Goal: Register for event/course

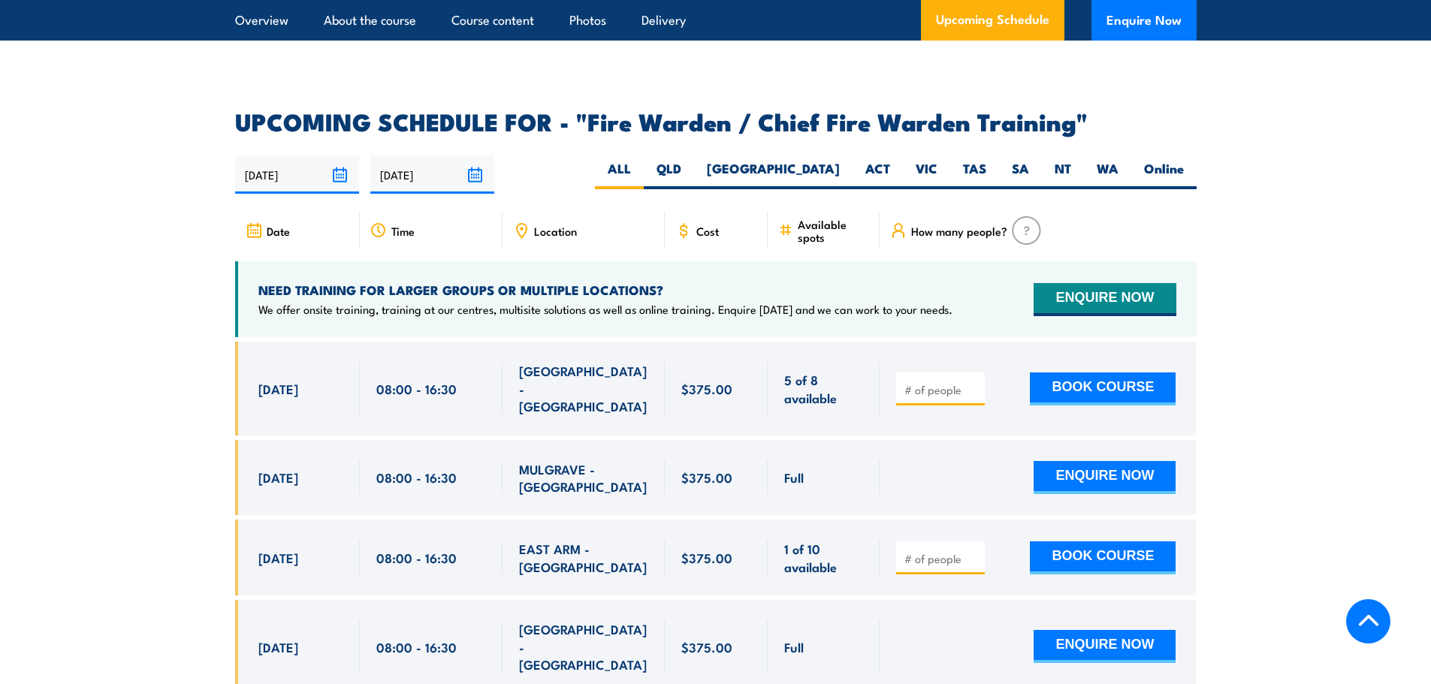
scroll to position [2554, 0]
click at [563, 231] on span "Location" at bounding box center [555, 231] width 43 height 13
click at [1124, 161] on label "WA" at bounding box center [1107, 175] width 47 height 29
click at [1124, 161] on input "WA" at bounding box center [1123, 166] width 10 height 10
radio input "true"
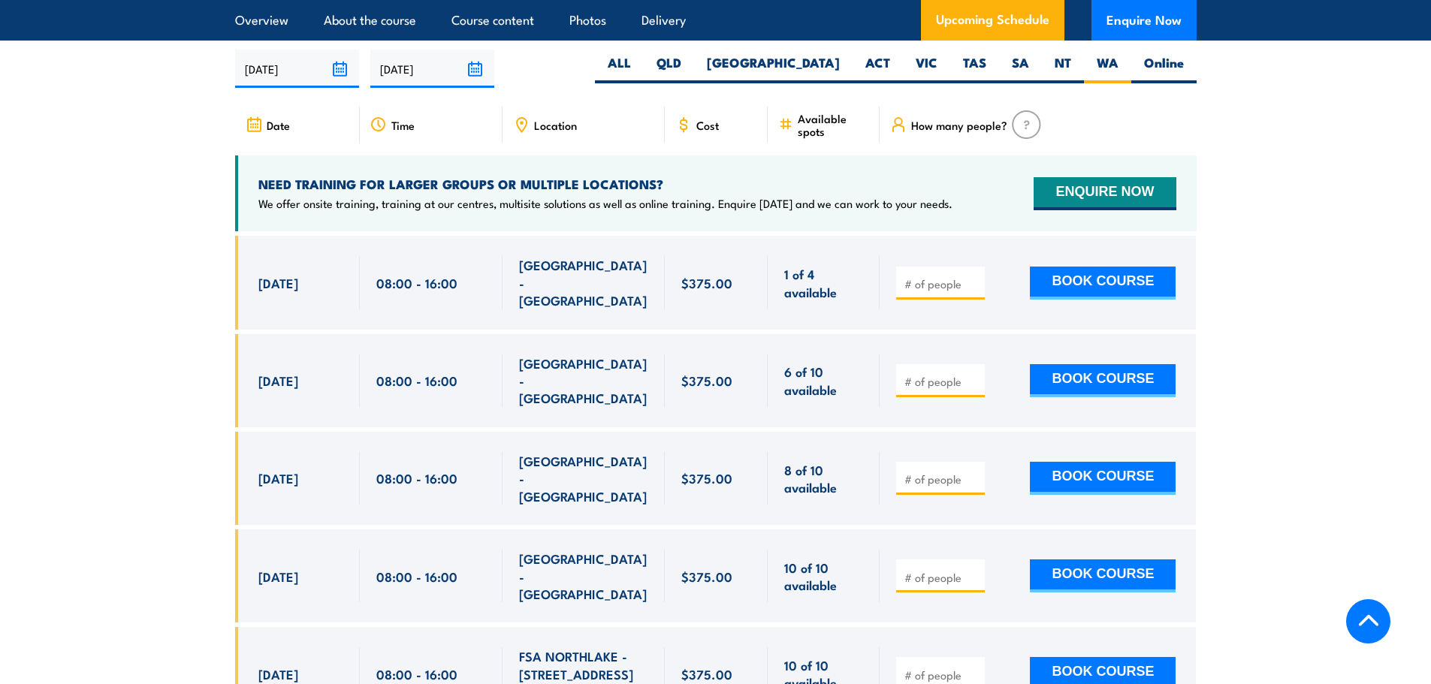
scroll to position [2736, 0]
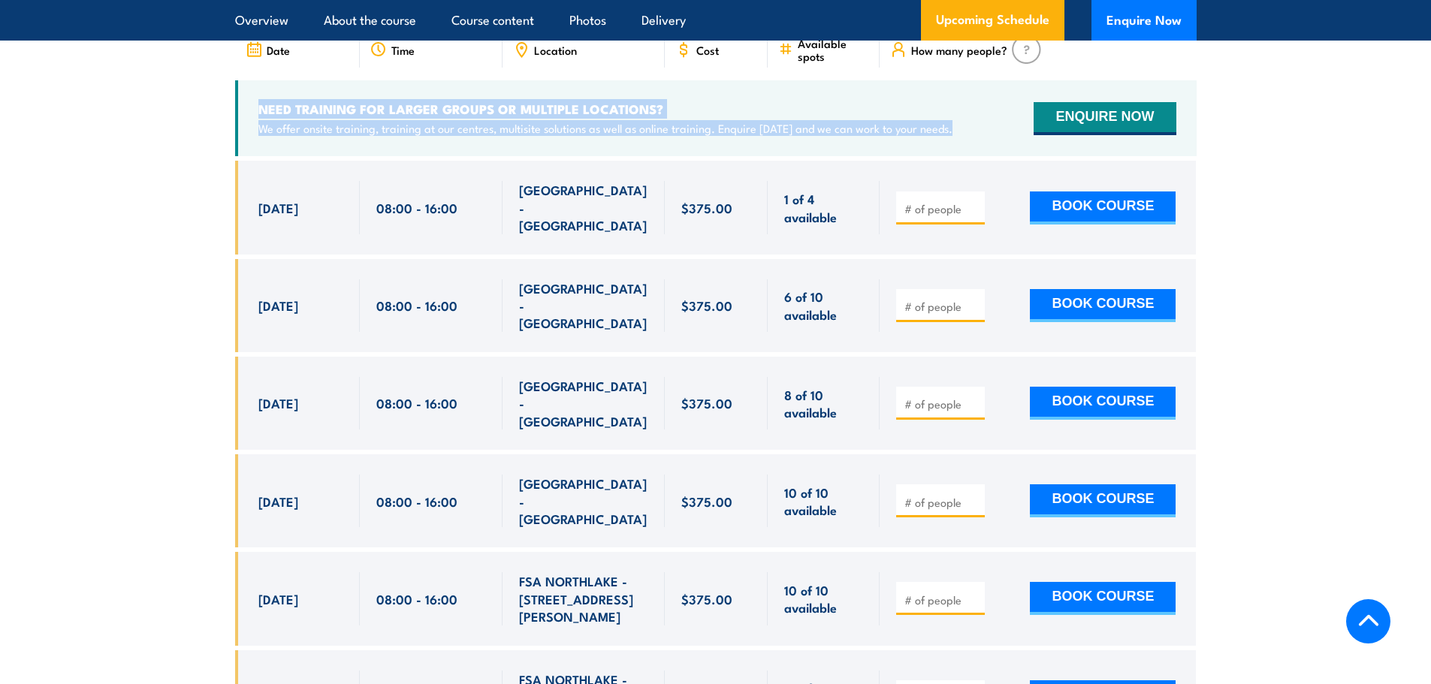
drag, startPoint x: 254, startPoint y: 95, endPoint x: 989, endPoint y: 120, distance: 735.8
click at [989, 120] on div "NEED TRAINING FOR LARGER GROUPS OR MULTIPLE LOCATIONS? We offer onsite training…" at bounding box center [715, 118] width 961 height 76
click at [980, 128] on div "NEED TRAINING FOR LARGER GROUPS OR MULTIPLE LOCATIONS? We offer onsite training…" at bounding box center [715, 118] width 961 height 76
drag, startPoint x: 247, startPoint y: 102, endPoint x: 966, endPoint y: 117, distance: 719.0
click at [966, 117] on div "NEED TRAINING FOR LARGER GROUPS OR MULTIPLE LOCATIONS? We offer onsite training…" at bounding box center [715, 118] width 961 height 76
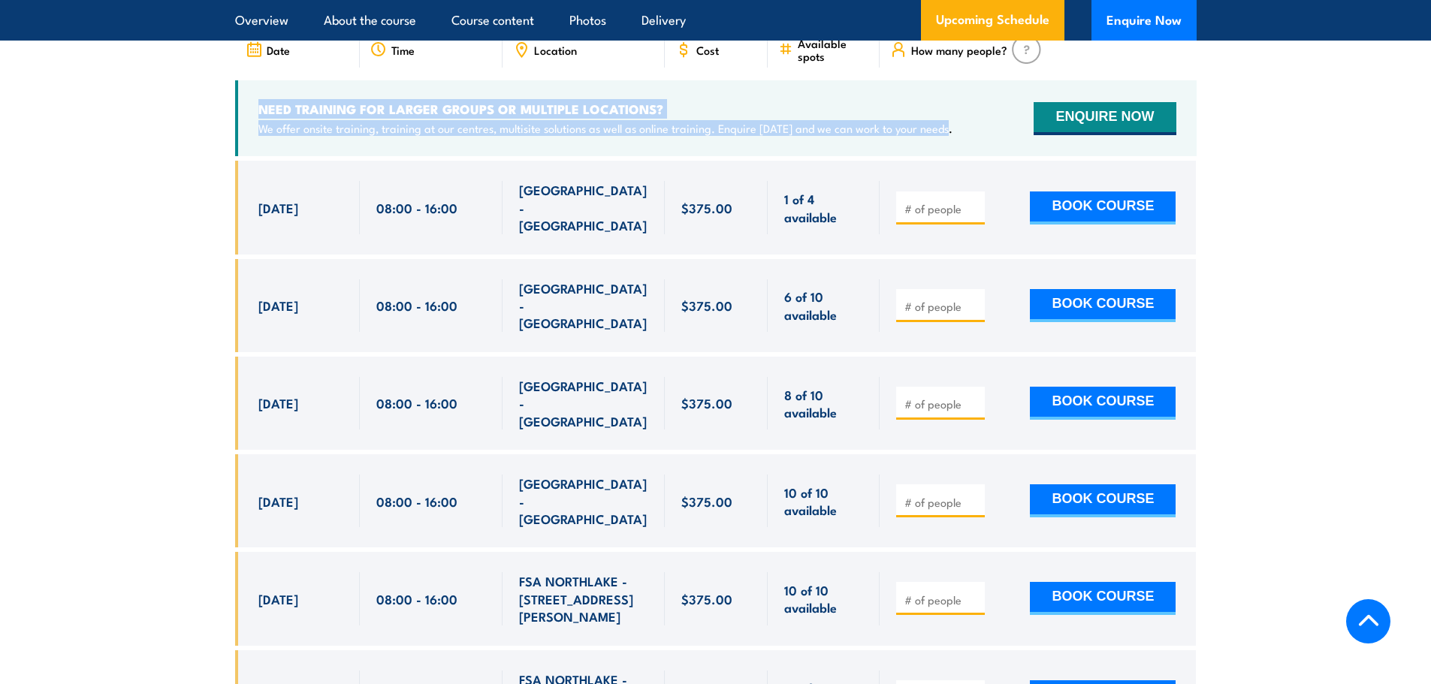
click at [966, 117] on div "NEED TRAINING FOR LARGER GROUPS OR MULTIPLE LOCATIONS? We offer onsite training…" at bounding box center [715, 118] width 961 height 76
drag, startPoint x: 249, startPoint y: 107, endPoint x: 977, endPoint y: 128, distance: 728.2
click at [977, 128] on div "NEED TRAINING FOR LARGER GROUPS OR MULTIPLE LOCATIONS? We offer onsite training…" at bounding box center [715, 118] width 961 height 76
click at [244, 98] on div "NEED TRAINING FOR LARGER GROUPS OR MULTIPLE LOCATIONS? We offer onsite training…" at bounding box center [715, 118] width 961 height 76
drag, startPoint x: 247, startPoint y: 97, endPoint x: 989, endPoint y: 115, distance: 742.4
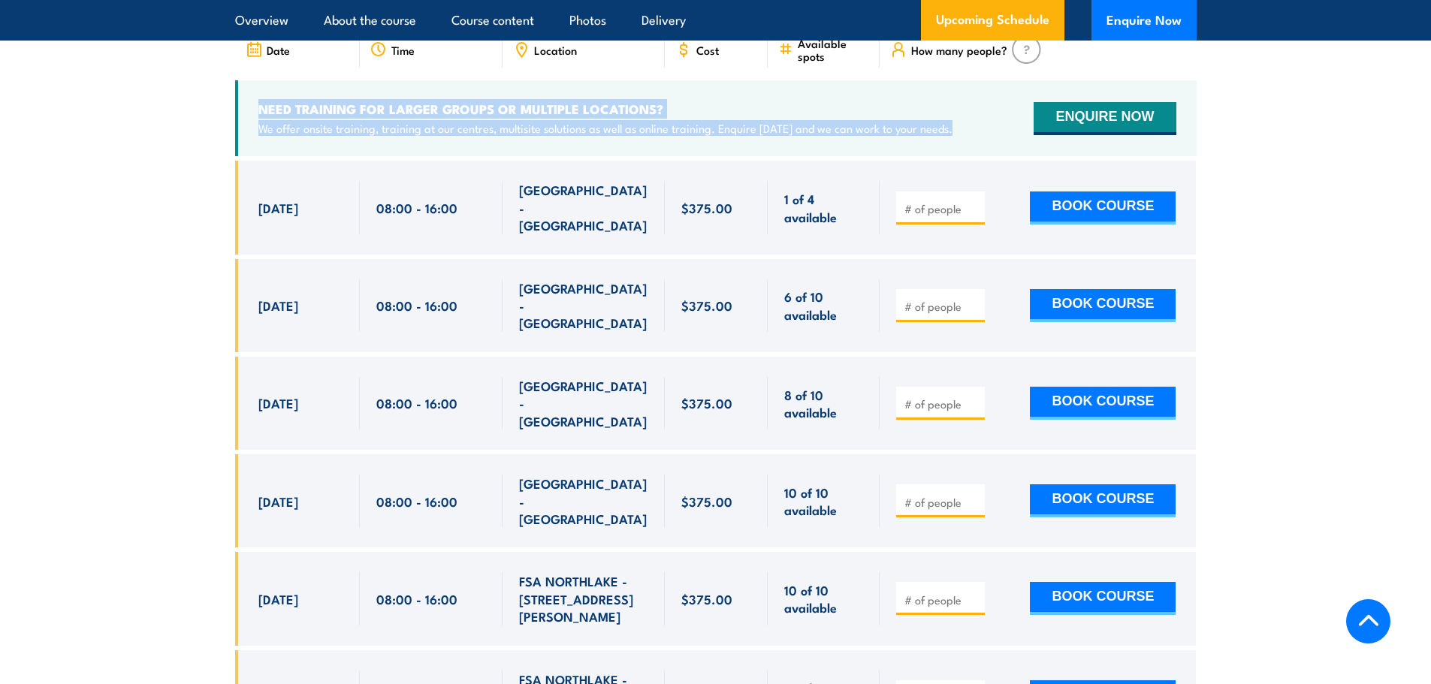
click at [989, 115] on div "NEED TRAINING FOR LARGER GROUPS OR MULTIPLE LOCATIONS? We offer onsite training…" at bounding box center [715, 118] width 961 height 76
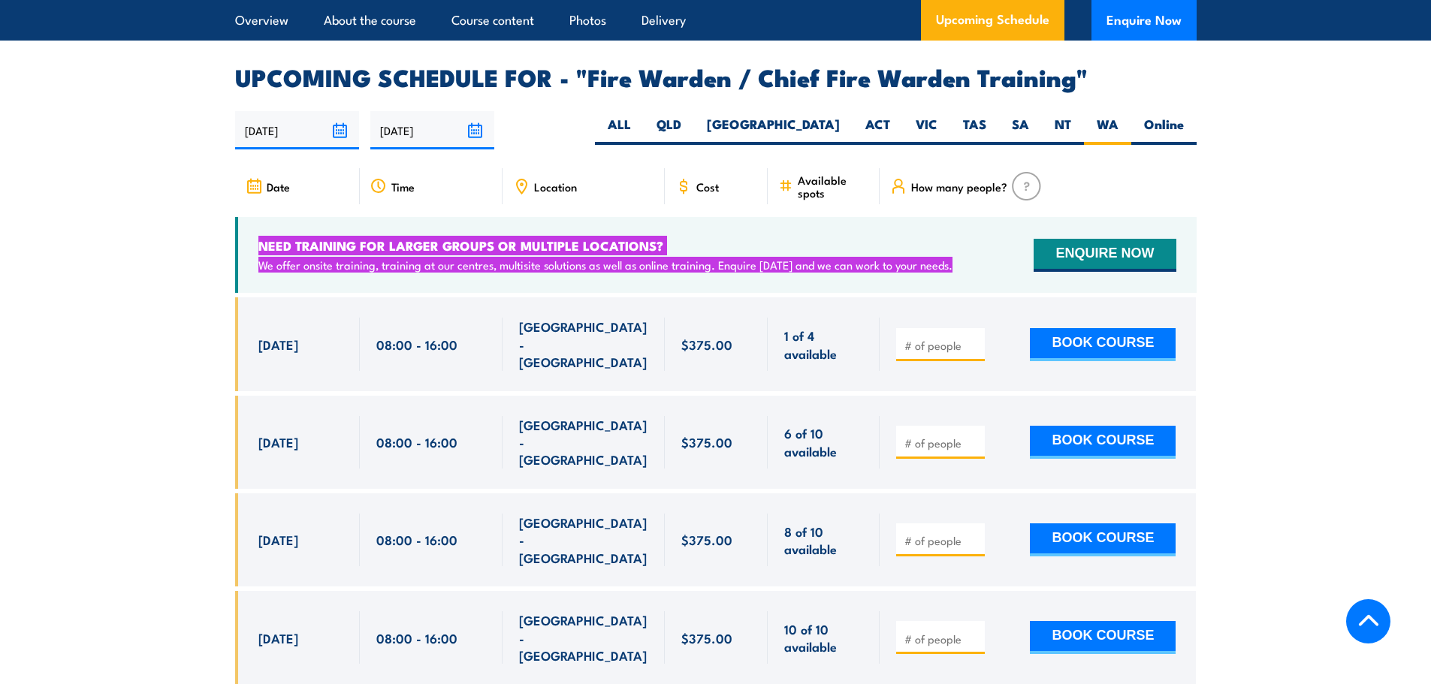
scroll to position [2585, 0]
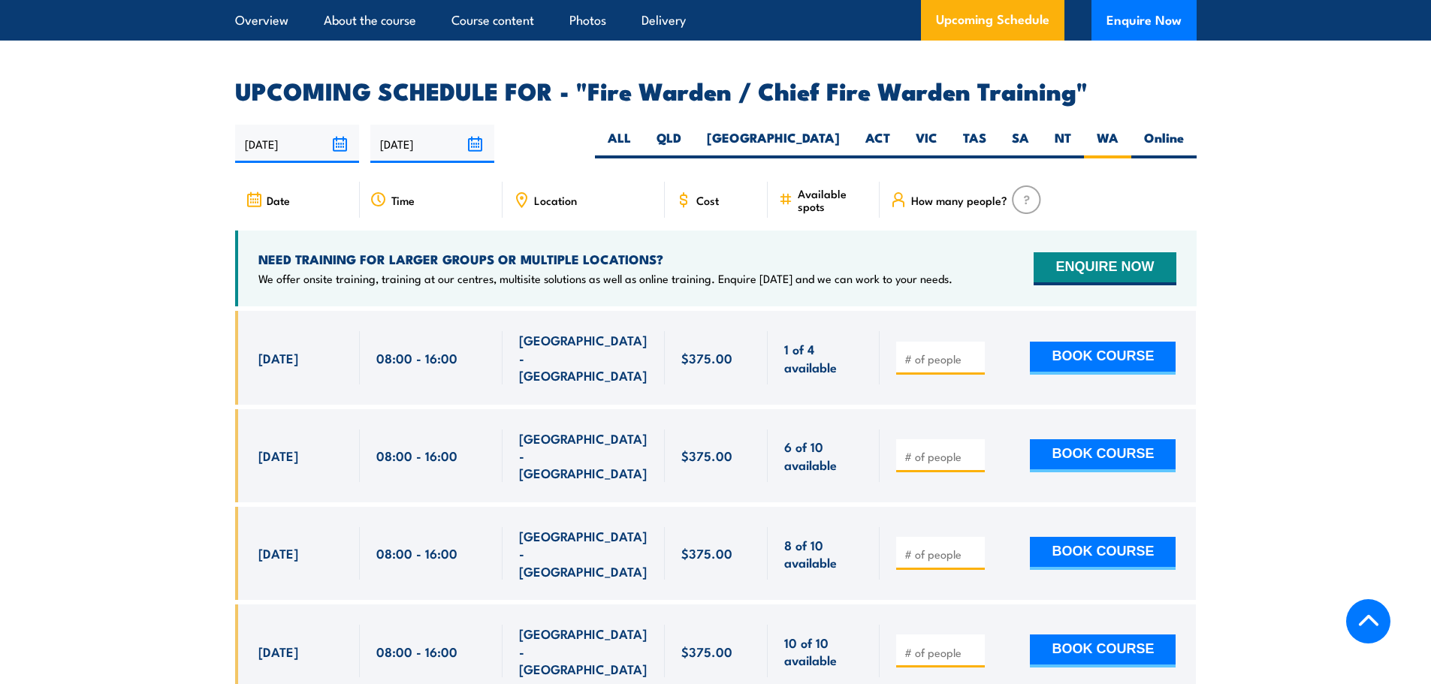
click at [1161, 209] on div "How many people?" at bounding box center [1038, 200] width 316 height 36
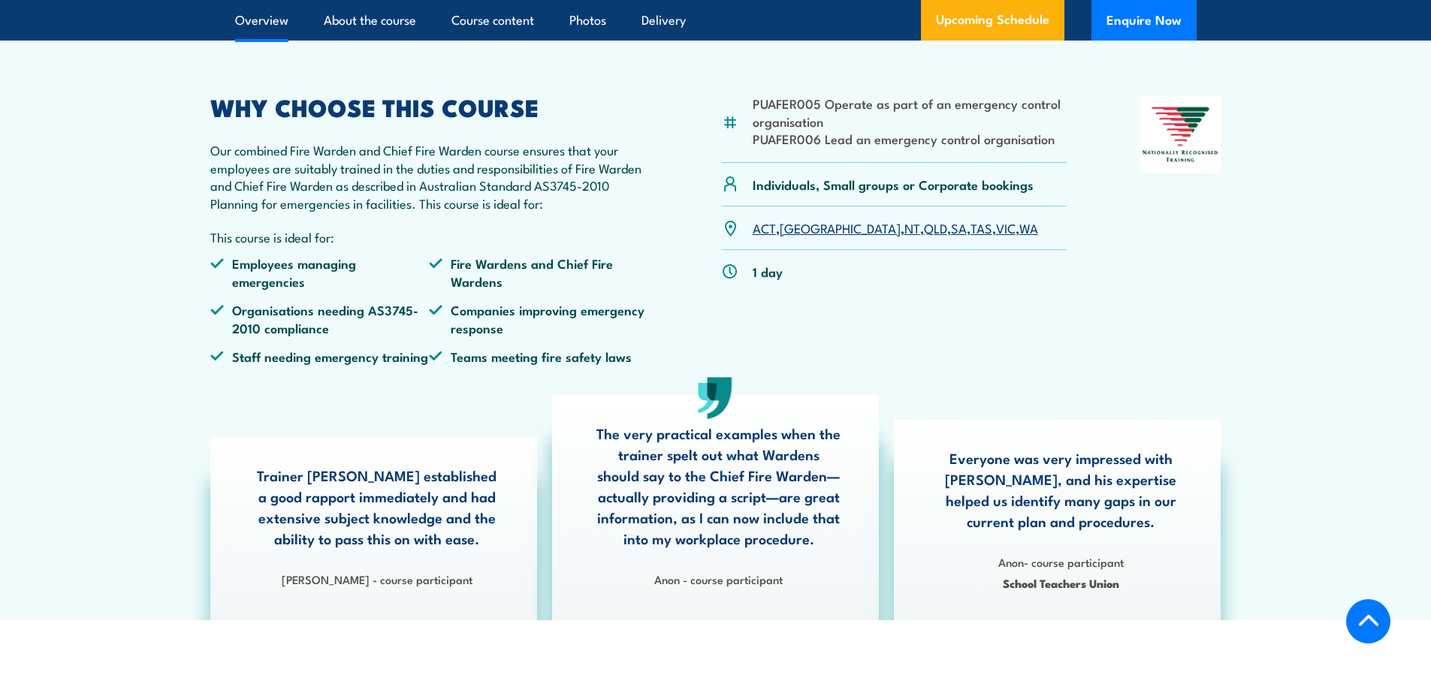
scroll to position [451, 0]
click at [964, 192] on p "Individuals, Small groups or Corporate bookings" at bounding box center [893, 183] width 281 height 17
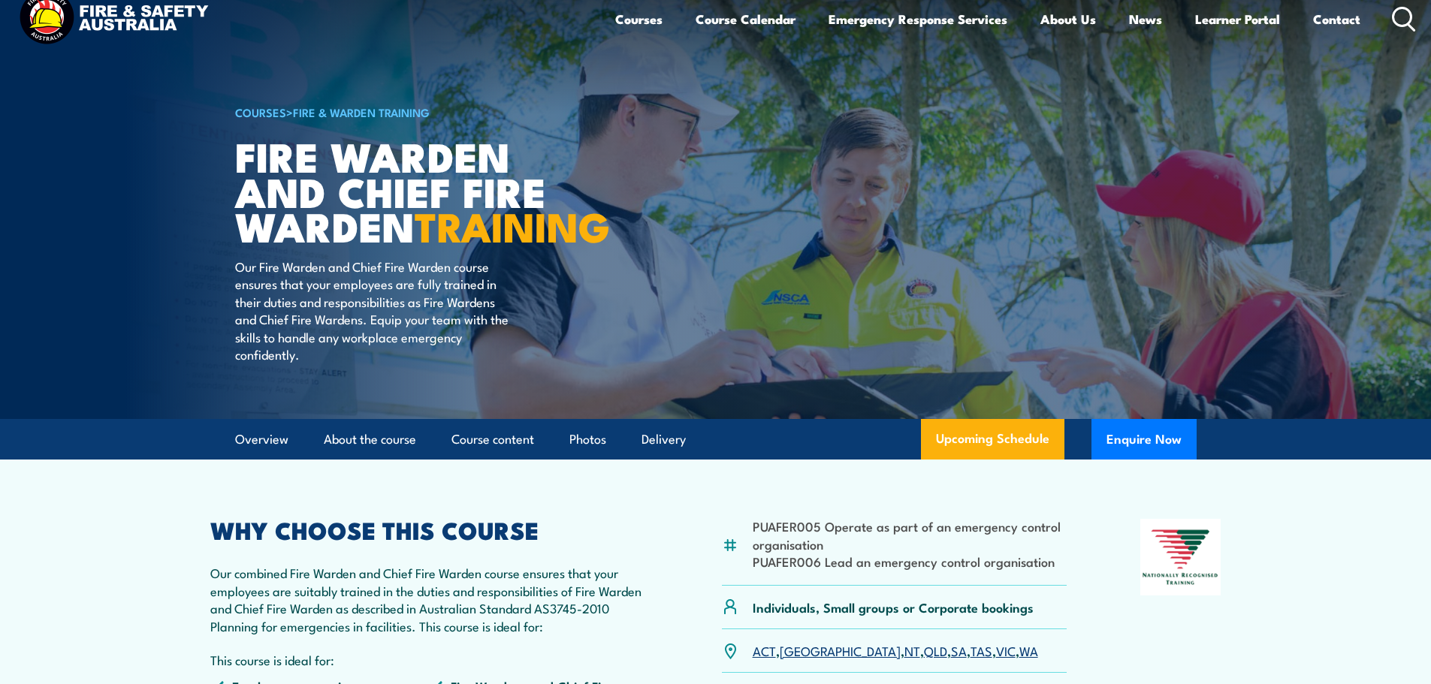
scroll to position [0, 0]
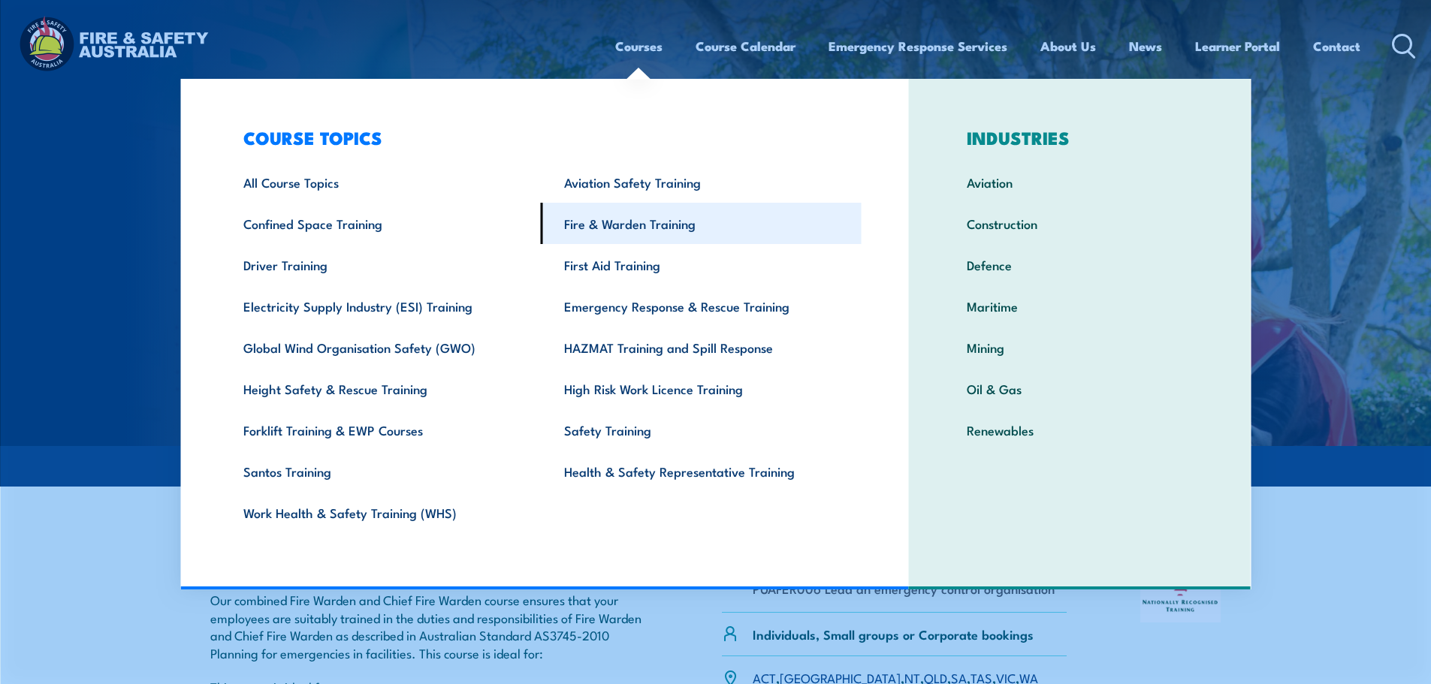
click at [720, 225] on link "Fire & Warden Training" at bounding box center [701, 223] width 321 height 41
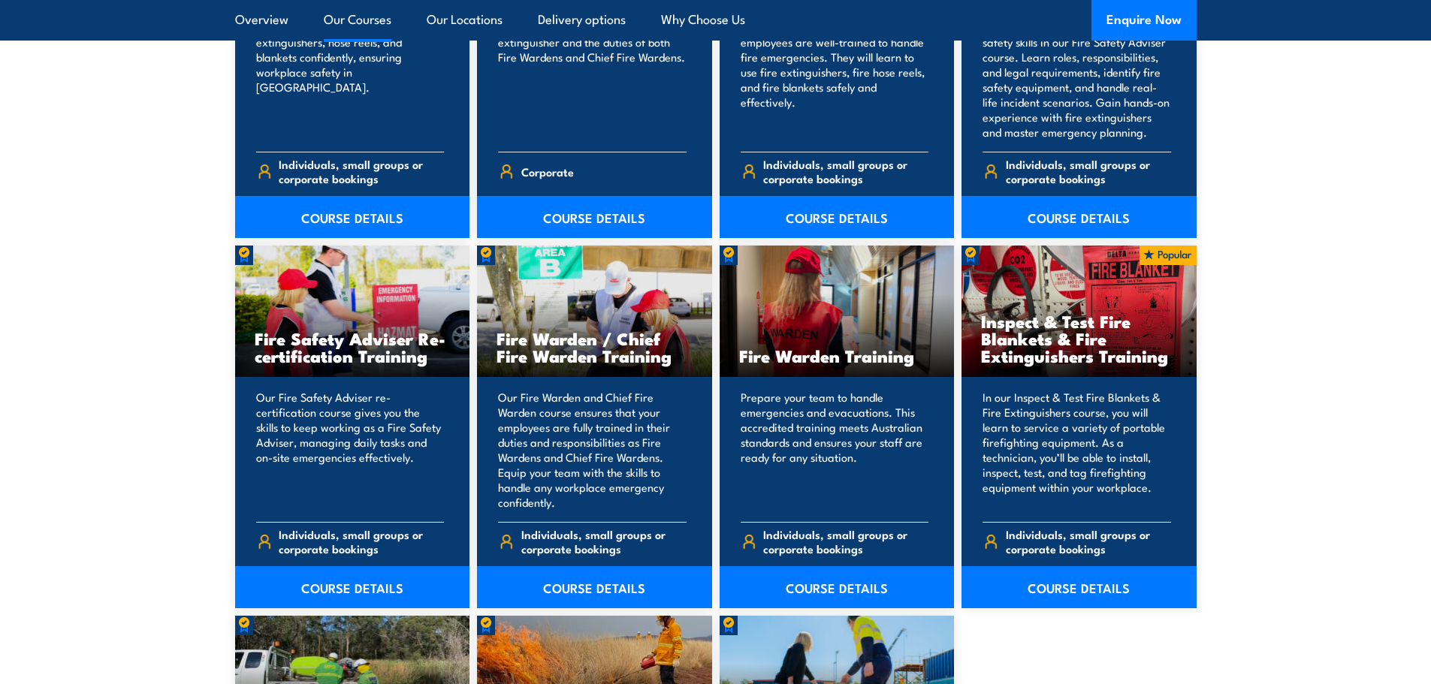
scroll to position [1803, 0]
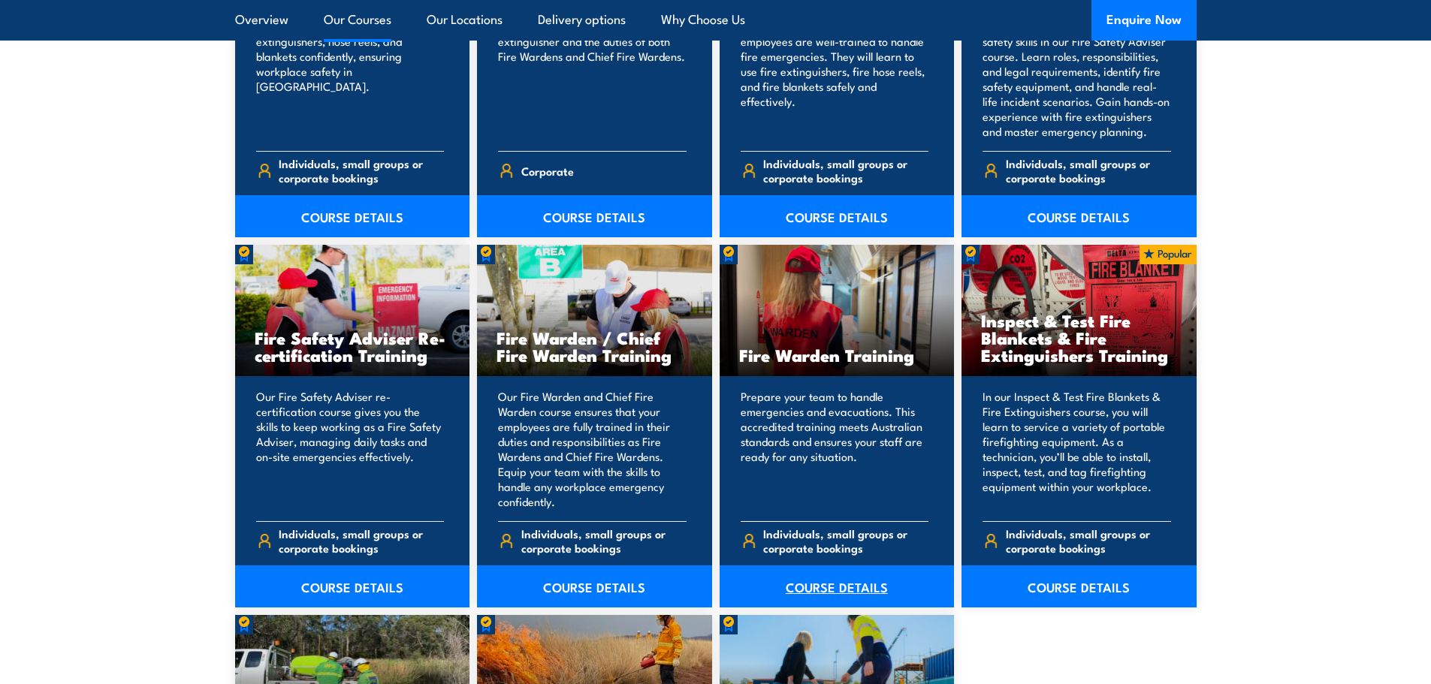
click at [850, 587] on link "COURSE DETAILS" at bounding box center [837, 587] width 235 height 42
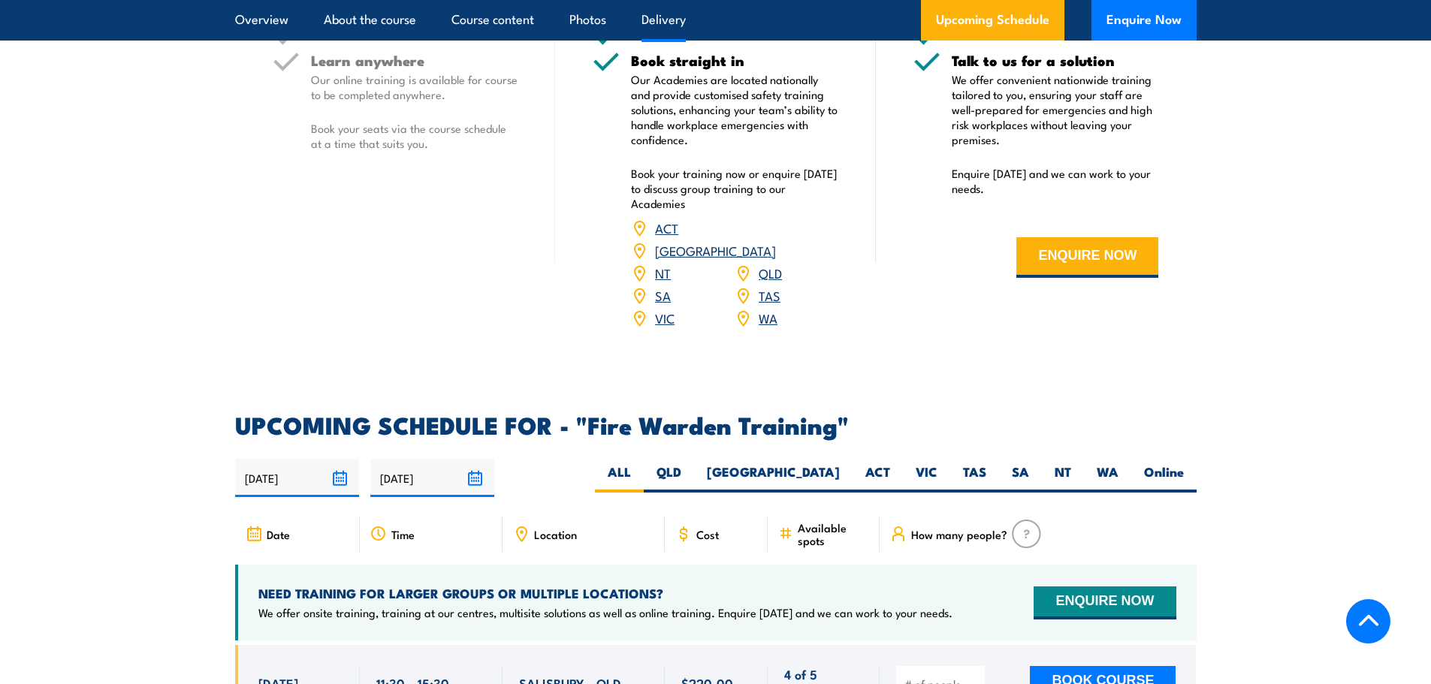
scroll to position [2404, 0]
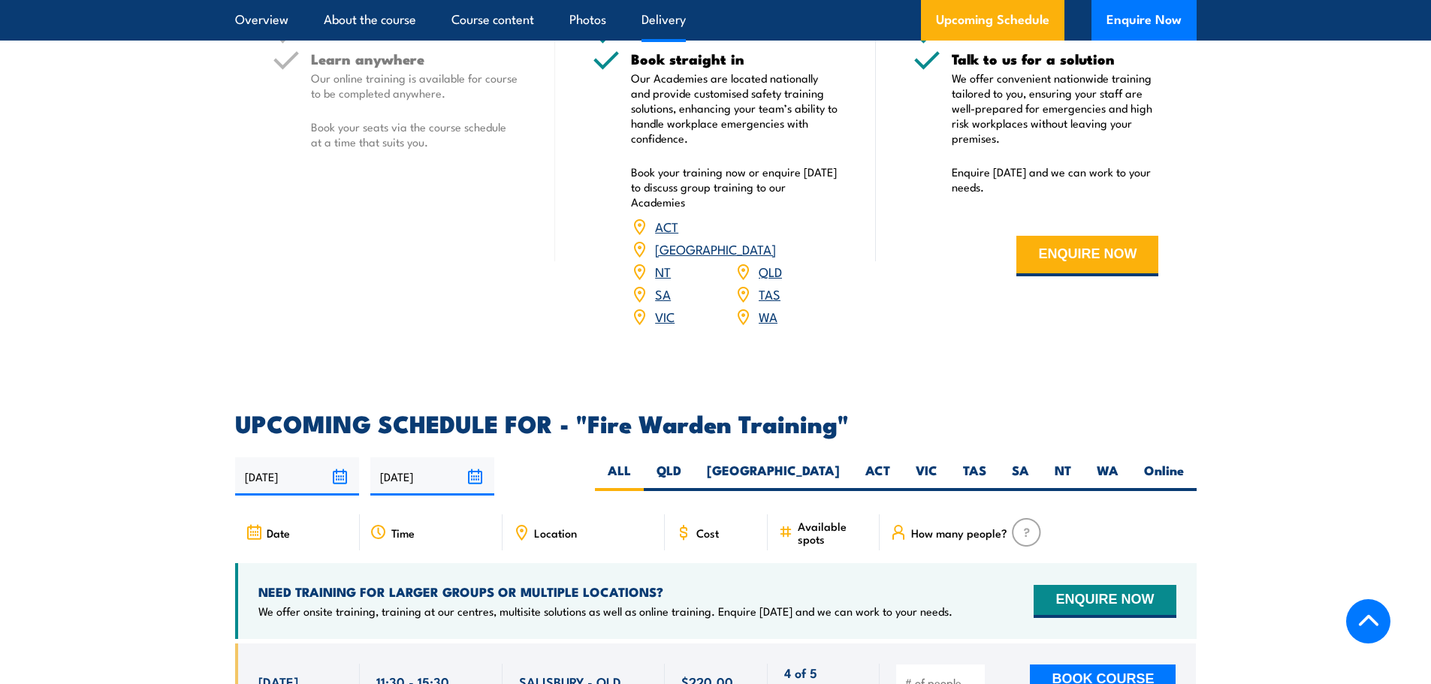
click at [768, 307] on link "WA" at bounding box center [768, 316] width 19 height 18
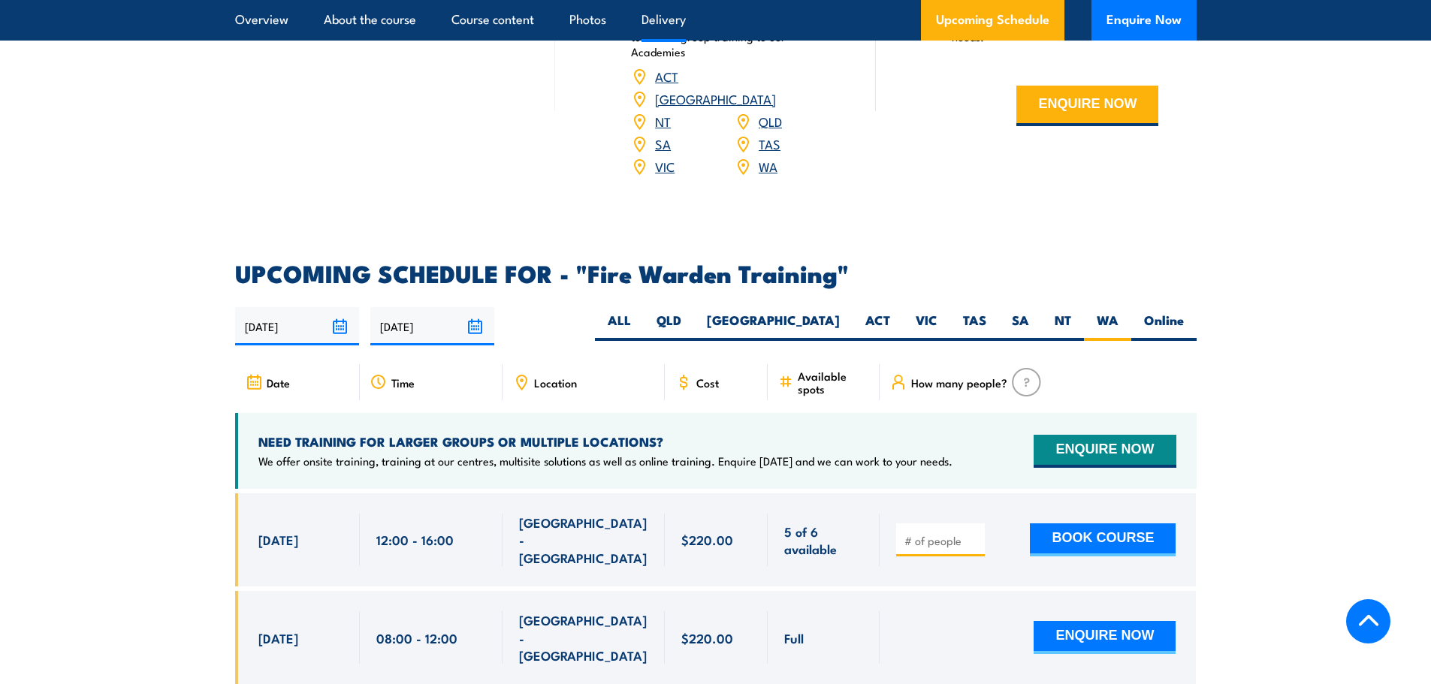
scroll to position [2568, 0]
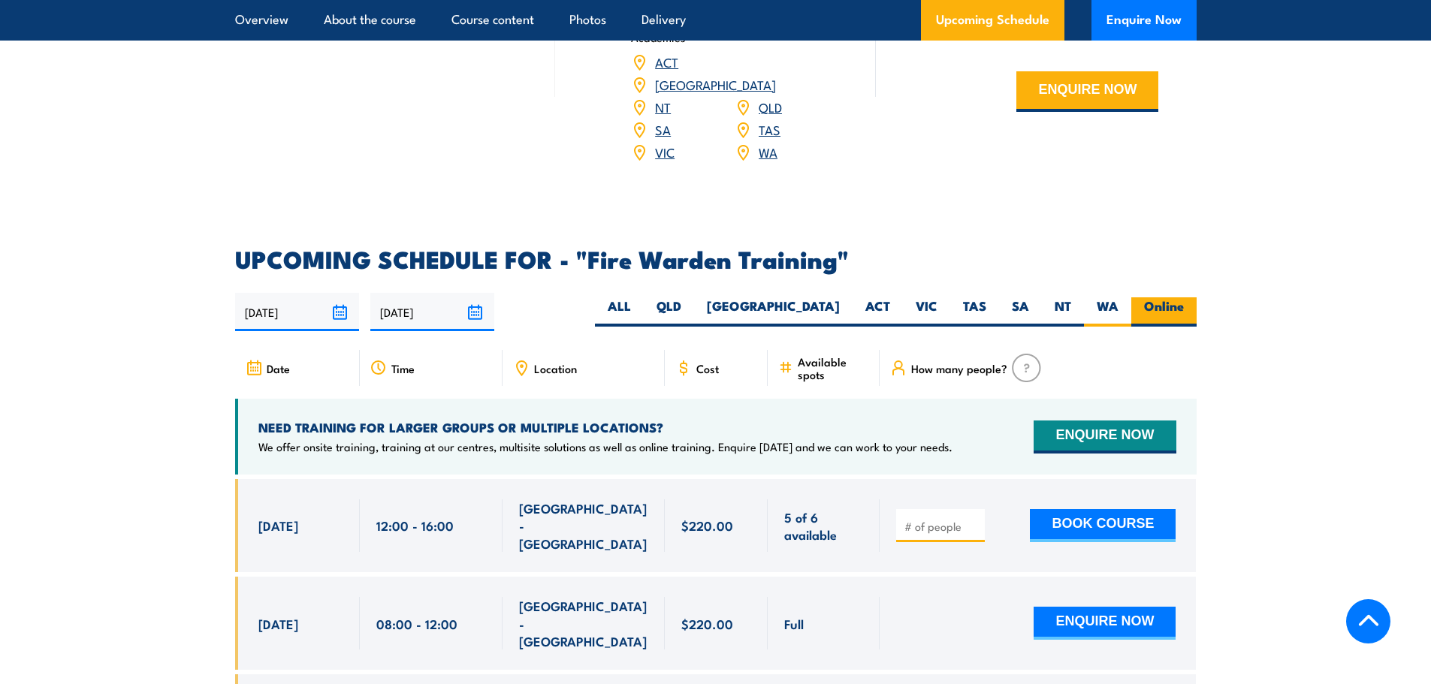
click at [1179, 297] on label "Online" at bounding box center [1163, 311] width 65 height 29
click at [1184, 297] on input "Online" at bounding box center [1189, 302] width 10 height 10
radio input "true"
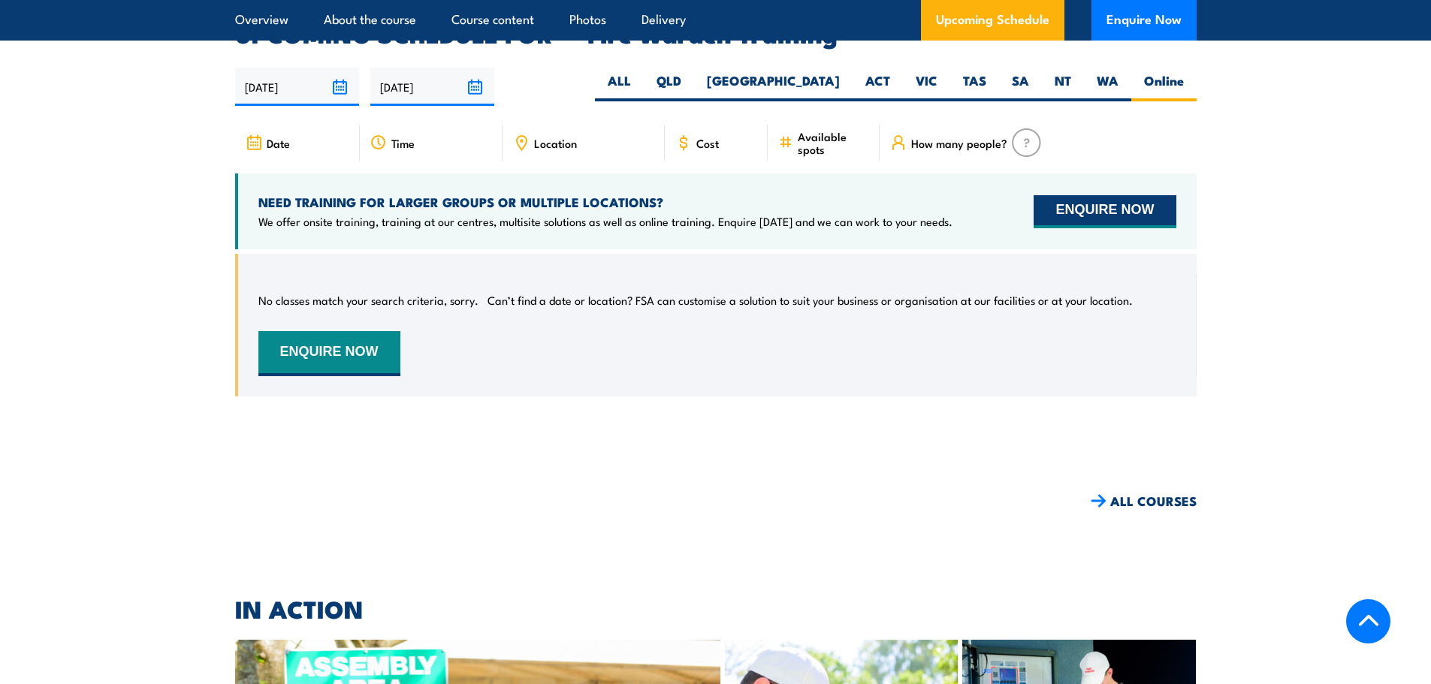
click at [1137, 195] on button "ENQUIRE NOW" at bounding box center [1105, 211] width 142 height 33
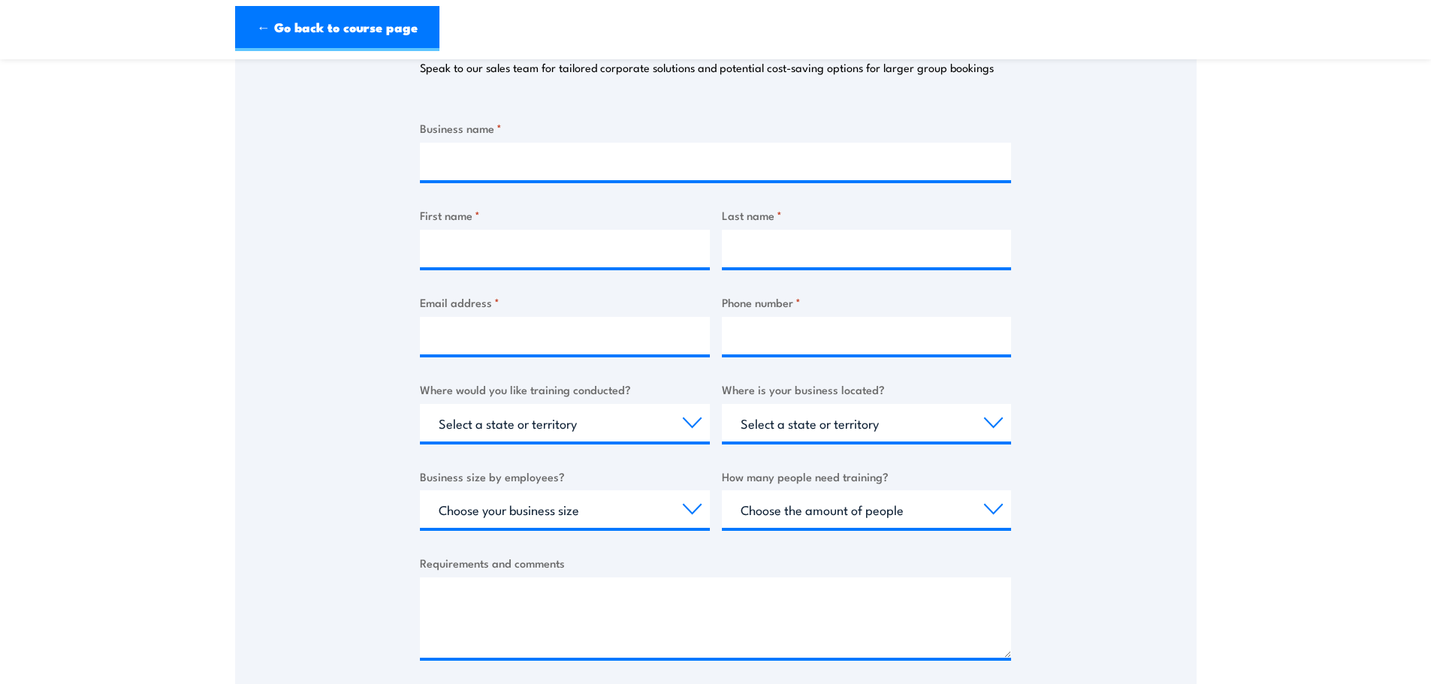
scroll to position [300, 0]
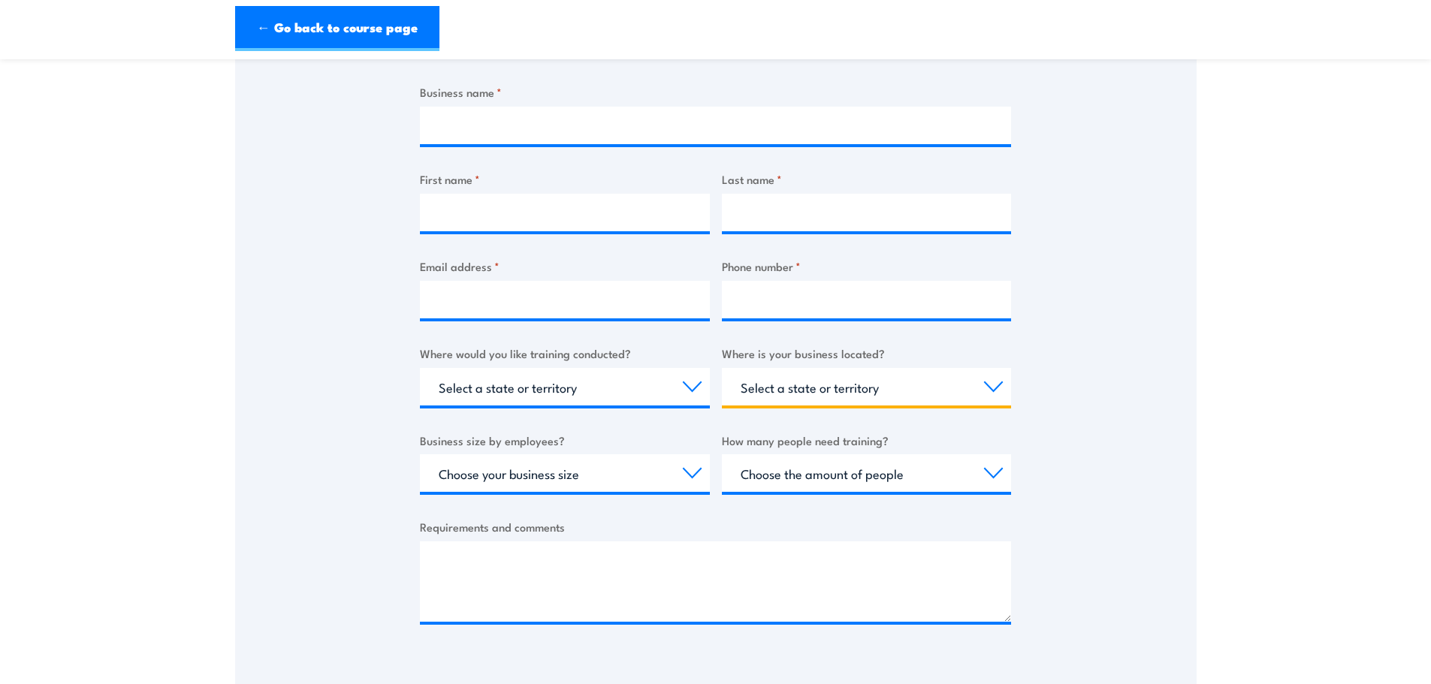
click at [844, 391] on select "Select a state or territory [GEOGRAPHIC_DATA] [GEOGRAPHIC_DATA] [GEOGRAPHIC_DAT…" at bounding box center [867, 387] width 290 height 38
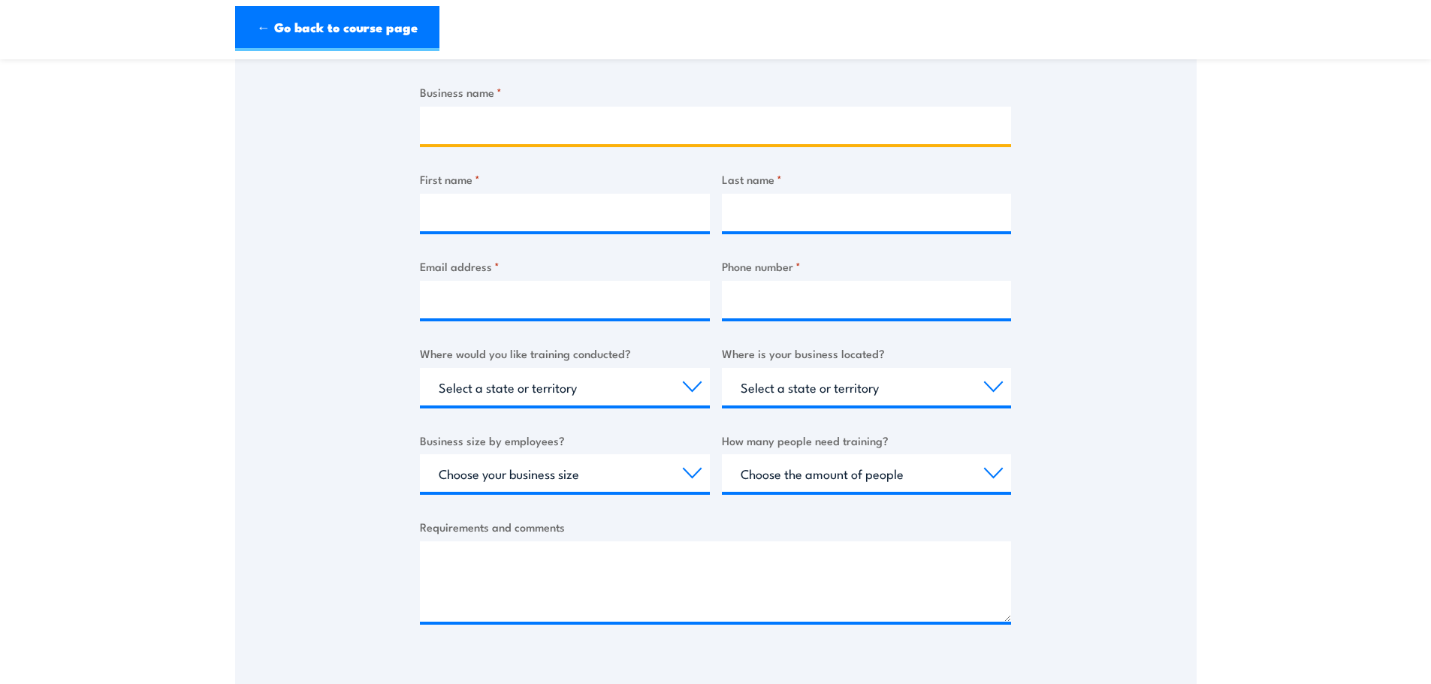
click at [506, 124] on input "Business name *" at bounding box center [715, 126] width 591 height 38
type input "Cape Utilities"
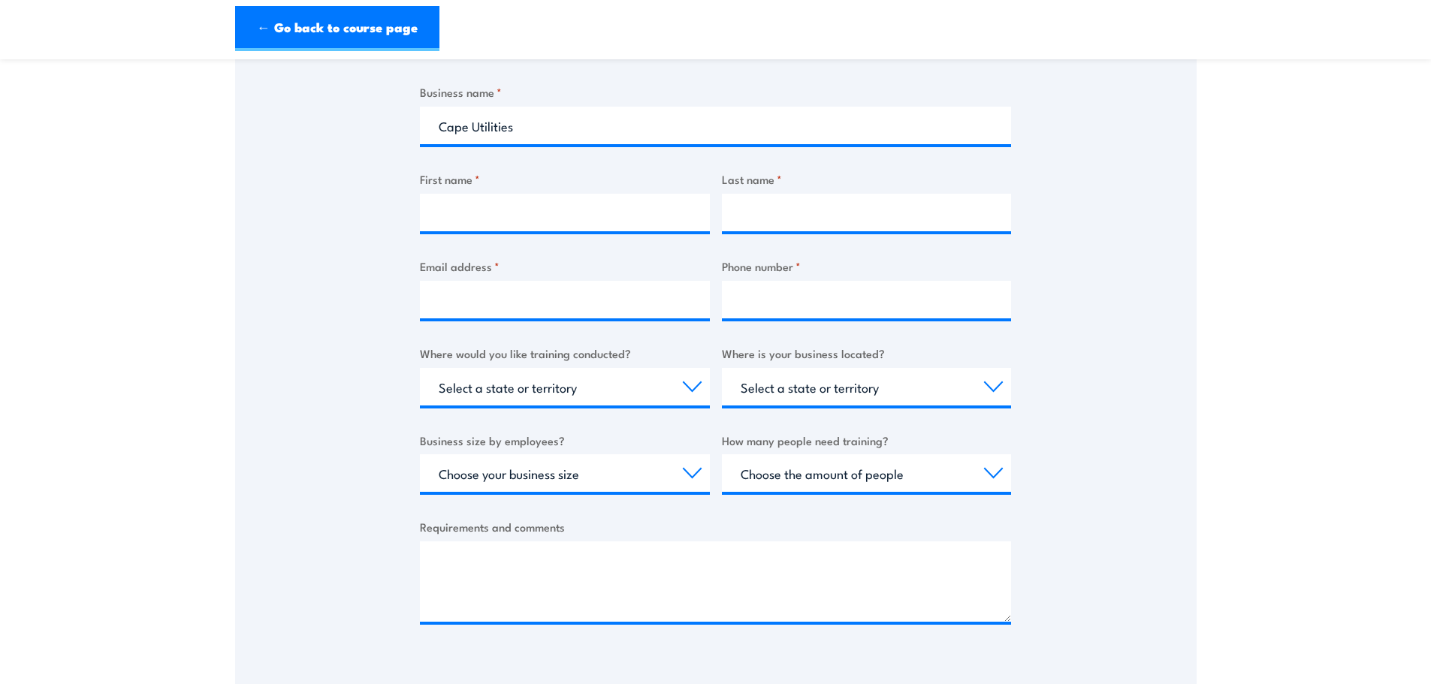
type input "[PERSON_NAME]"
type input "Brown"
type input "[PERSON_NAME][EMAIL_ADDRESS][DOMAIN_NAME]"
type input "0488343799"
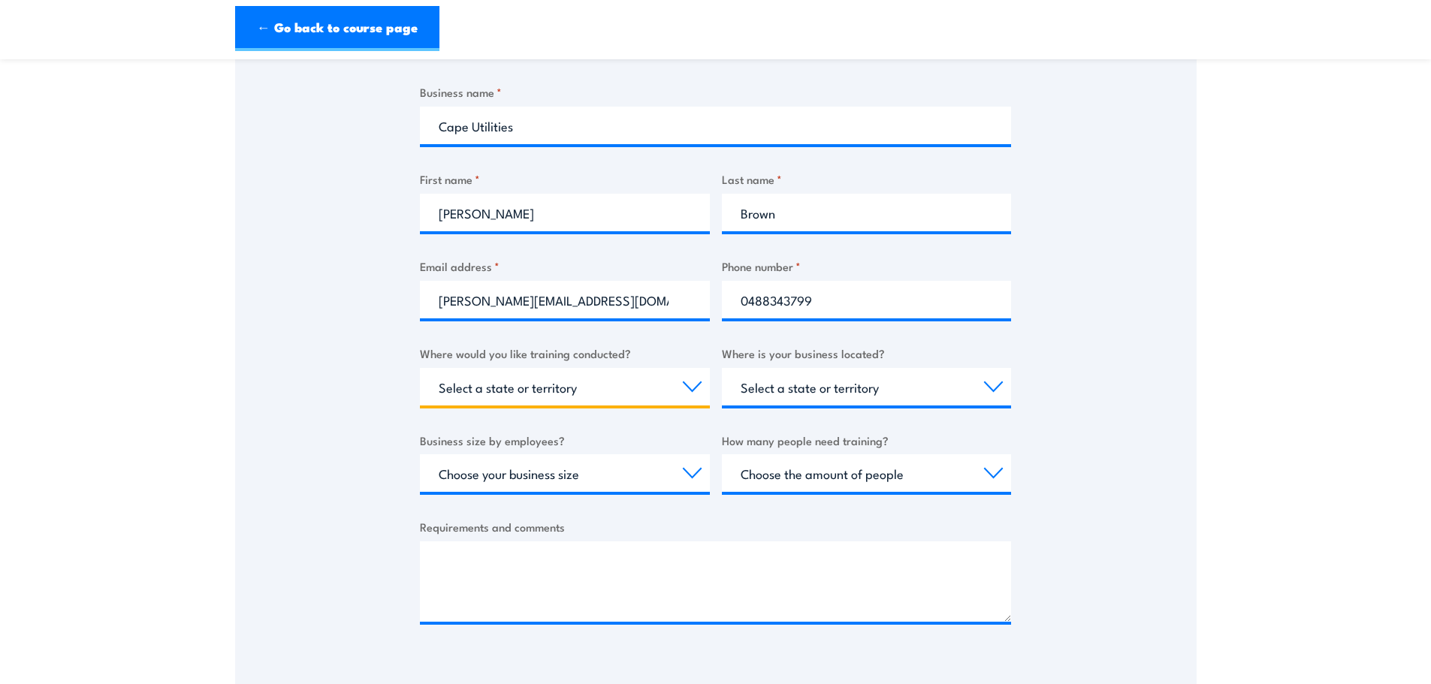
select select "WA"
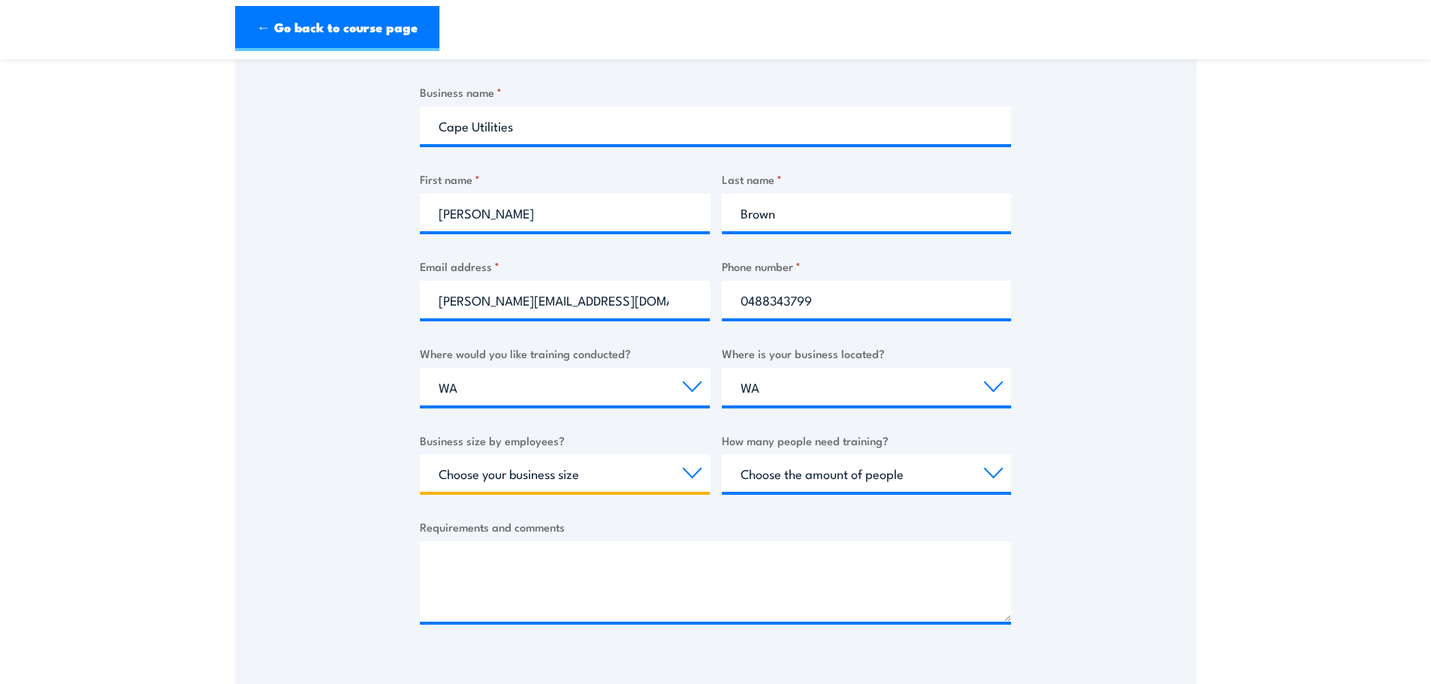
click at [642, 465] on select "Choose your business size 1 to 19 20 to 199 200+" at bounding box center [565, 473] width 290 height 38
select select "200+"
click at [420, 454] on select "Choose your business size 1 to 19 20 to 199 200+" at bounding box center [565, 473] width 290 height 38
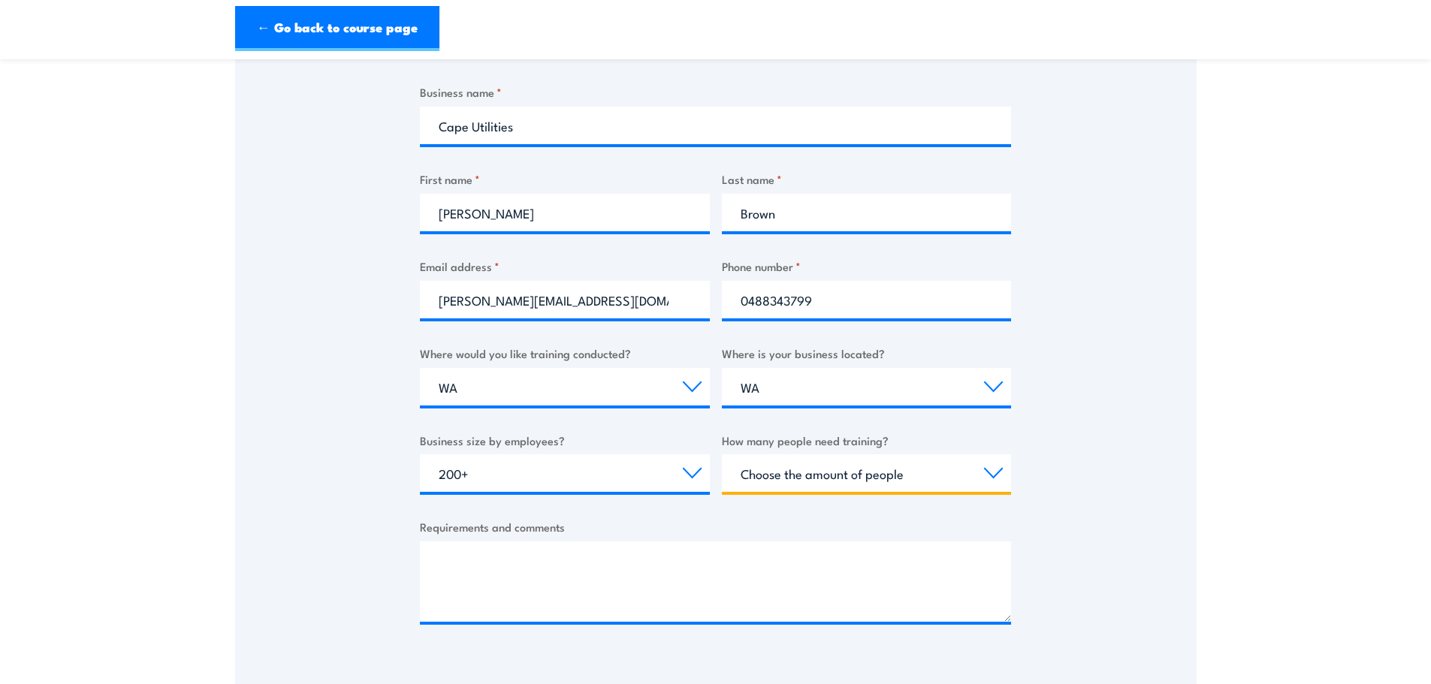
click at [905, 479] on select "Choose the amount of people 1 to 4 5 to 19 20+" at bounding box center [867, 473] width 290 height 38
select select "5 to 19"
click at [722, 454] on select "Choose the amount of people 1 to 4 5 to 19 20+" at bounding box center [867, 473] width 290 height 38
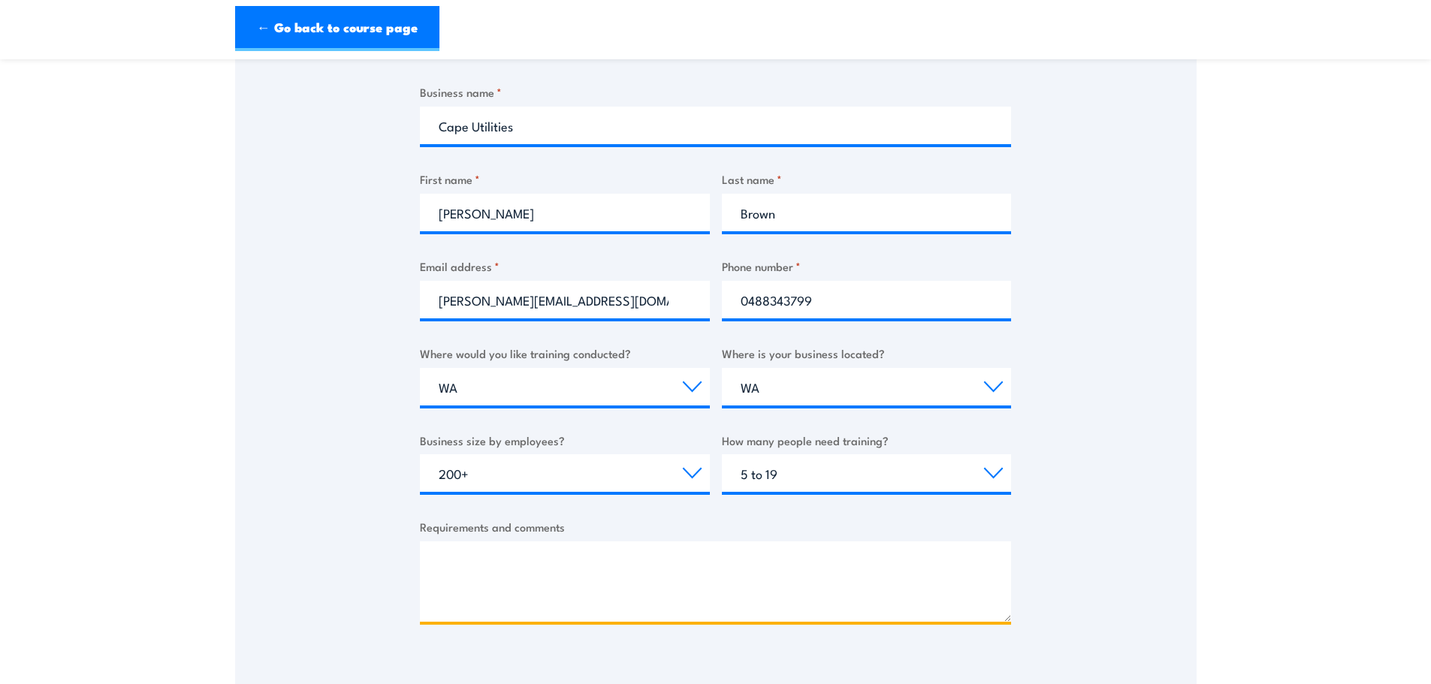
click at [804, 597] on textarea "Requirements and comments" at bounding box center [715, 582] width 591 height 80
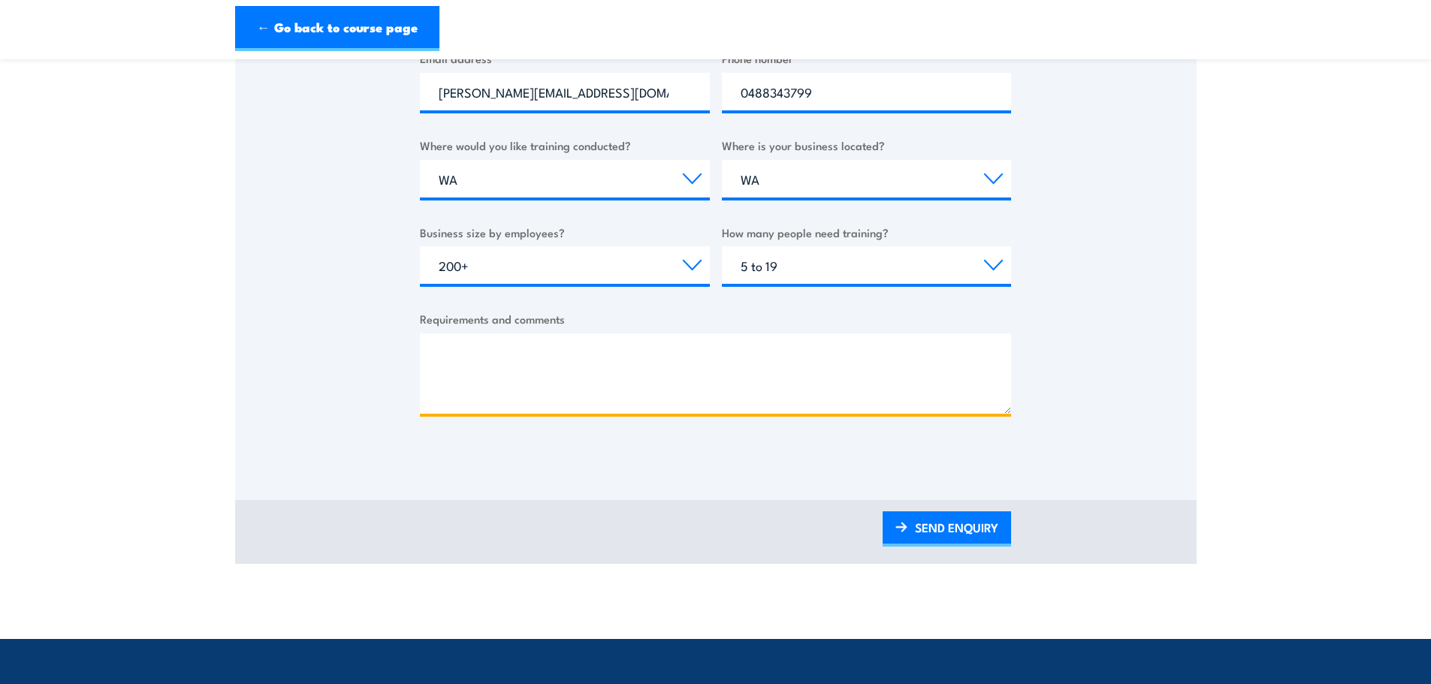
scroll to position [526, 0]
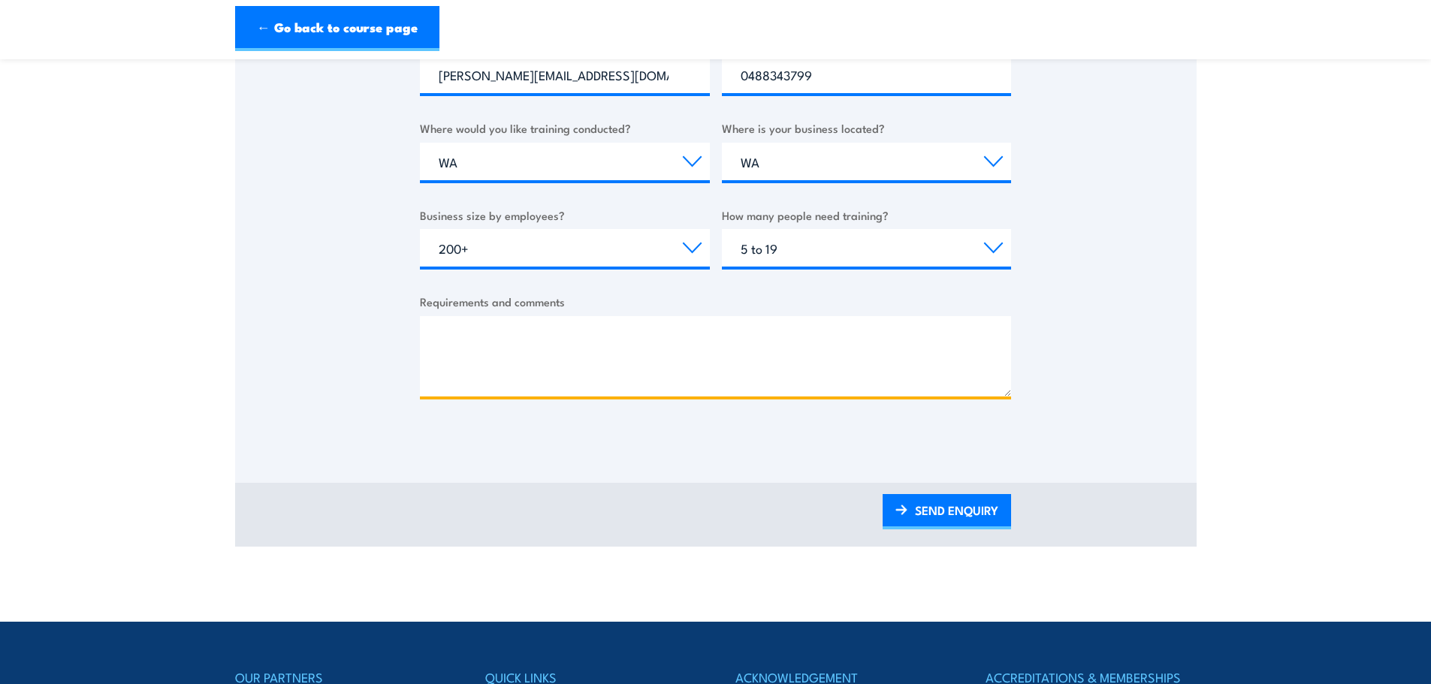
drag, startPoint x: 587, startPoint y: 330, endPoint x: 354, endPoint y: 325, distance: 233.7
click at [345, 324] on div "Thank you for your interest in this course. Speak to our sales team for tailore…" at bounding box center [715, 66] width 961 height 750
drag, startPoint x: 484, startPoint y: 370, endPoint x: 531, endPoint y: 400, distance: 55.4
click at [486, 370] on textarea "Good morning, can you please let me know the cost and max number of participant…" at bounding box center [715, 356] width 591 height 80
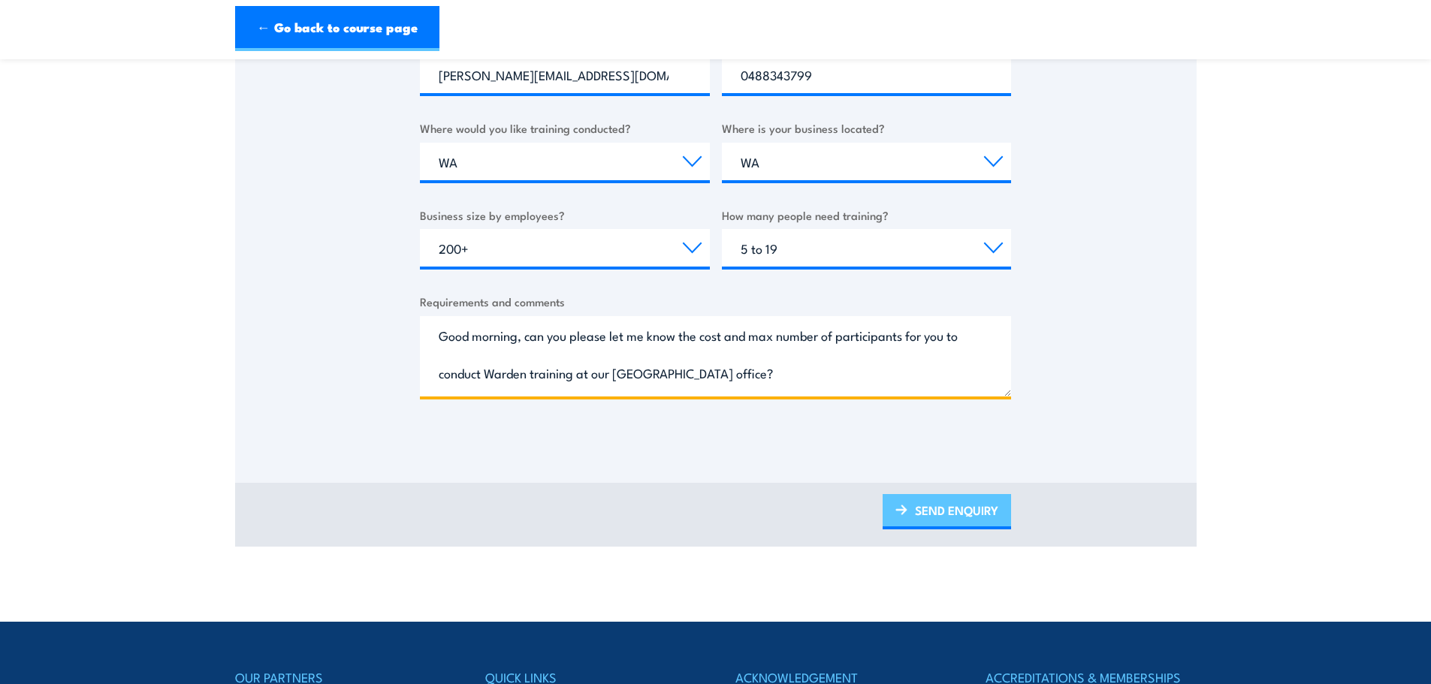
type textarea "Good morning, can you please let me know the cost and max number of participant…"
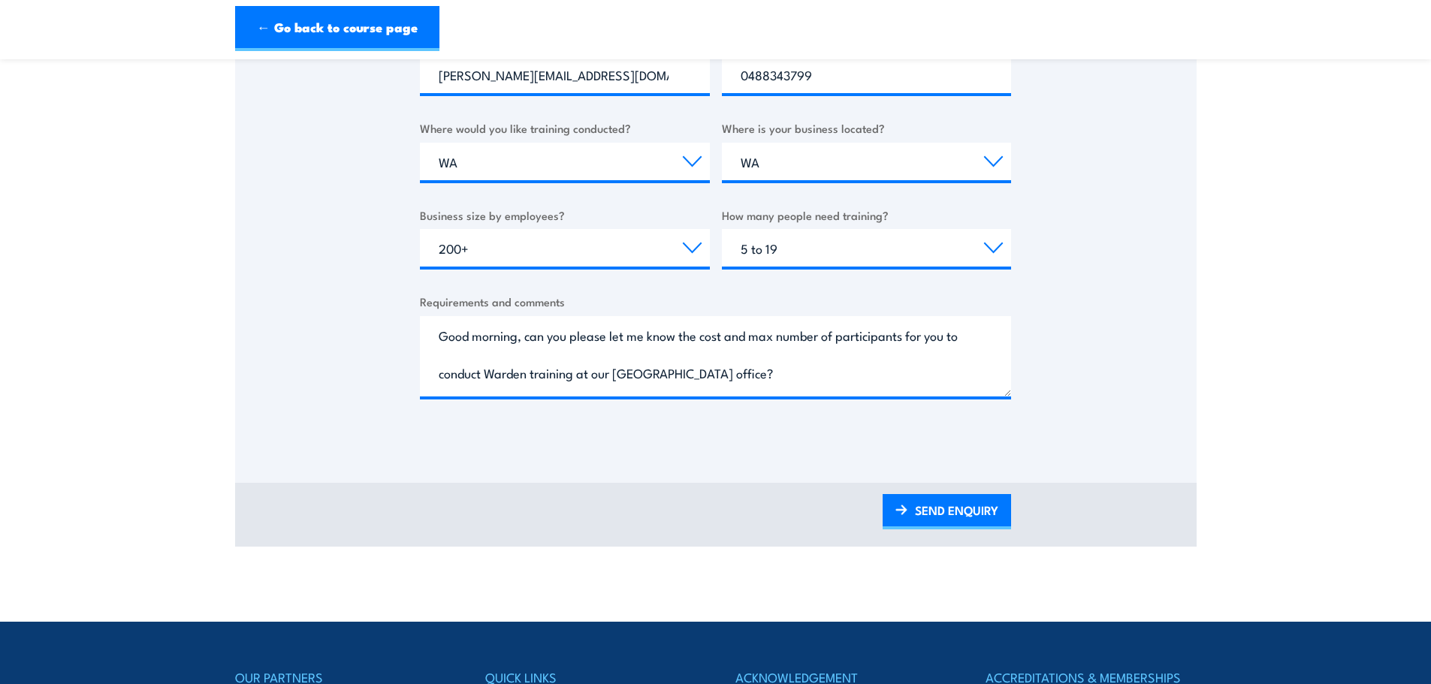
drag, startPoint x: 967, startPoint y: 520, endPoint x: 677, endPoint y: 584, distance: 297.6
click at [967, 520] on link "SEND ENQUIRY" at bounding box center [947, 511] width 128 height 35
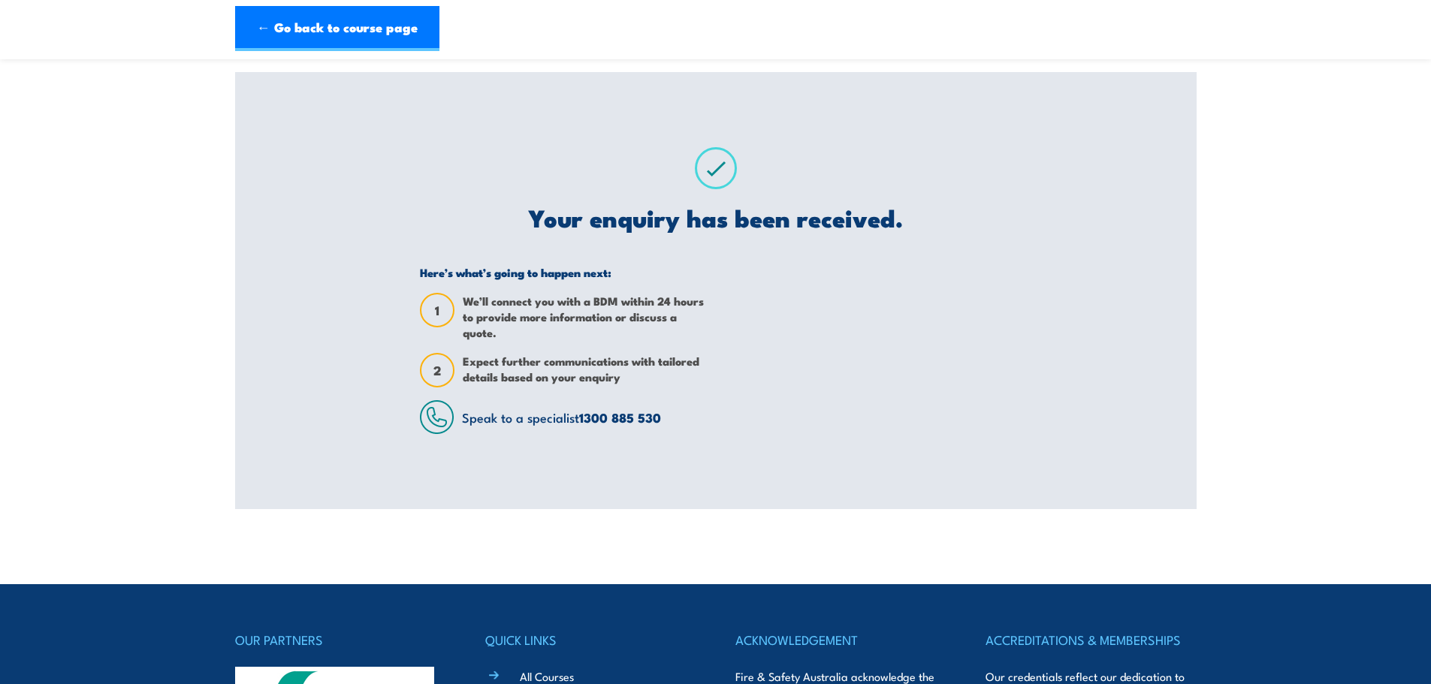
scroll to position [0, 0]
